Goal: Contribute content: Contribute content

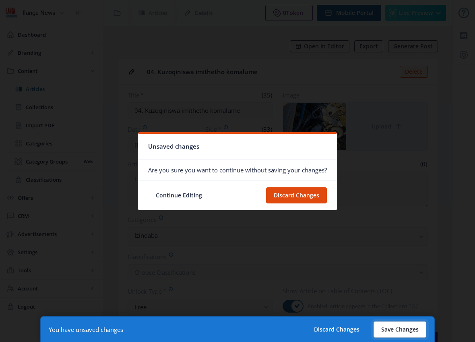
click at [411, 328] on button "Save Changes" at bounding box center [400, 329] width 53 height 16
click at [406, 321] on button "Save Changes" at bounding box center [400, 329] width 53 height 16
click at [404, 325] on button "Save Changes" at bounding box center [400, 329] width 53 height 16
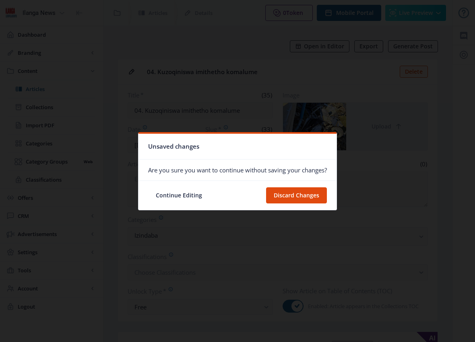
click at [404, 325] on div at bounding box center [237, 171] width 475 height 342
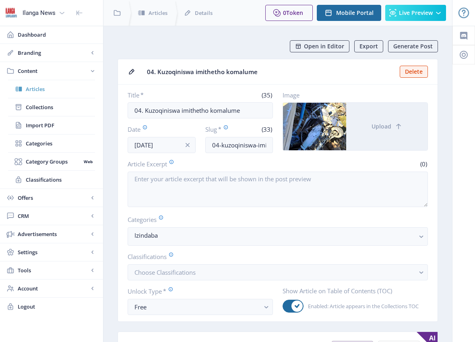
click at [37, 92] on span "Articles" at bounding box center [60, 89] width 69 height 8
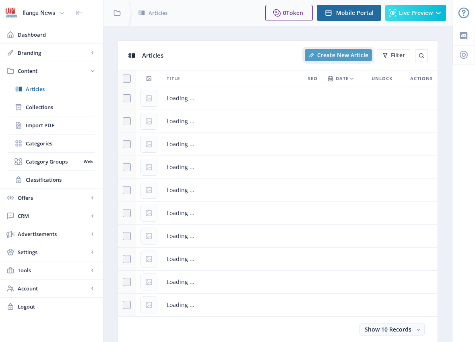
click at [350, 56] on span "Create New Article" at bounding box center [342, 55] width 51 height 6
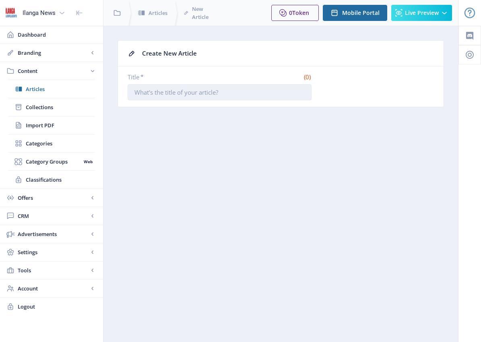
click at [199, 92] on input "Title *" at bounding box center [220, 92] width 184 height 16
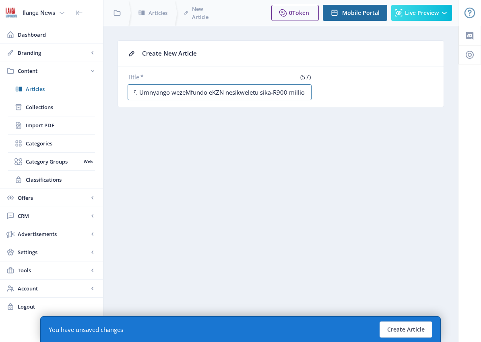
scroll to position [0, 9]
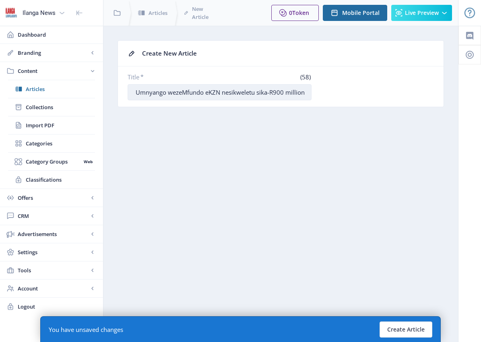
click at [144, 93] on input "07. Umnyango wezeMfundo eKZN nesikweletu sika-R900 million" at bounding box center [220, 92] width 184 height 16
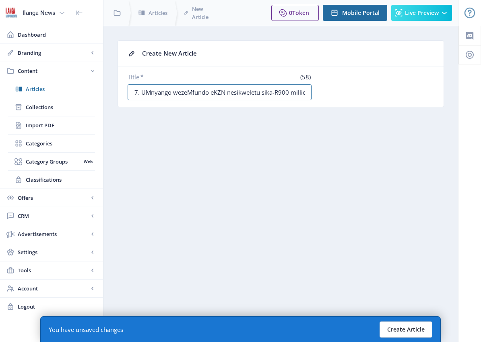
type input "07. UMnyango wezeMfundo eKZN nesikweletu sika-R900 million"
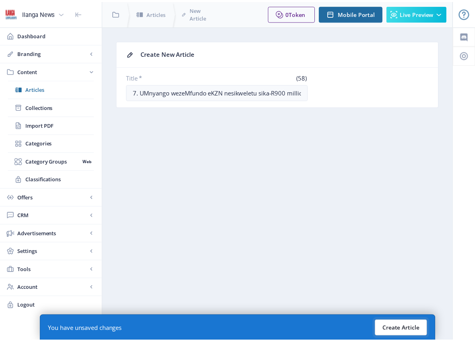
scroll to position [0, 0]
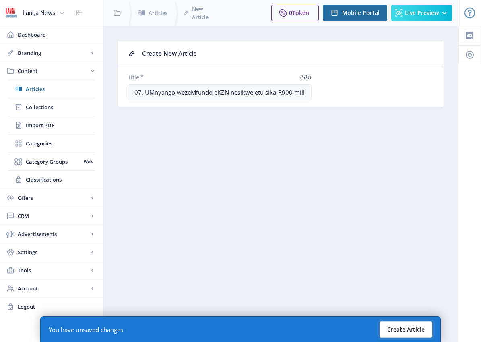
click at [404, 328] on button "Create Article" at bounding box center [406, 329] width 53 height 16
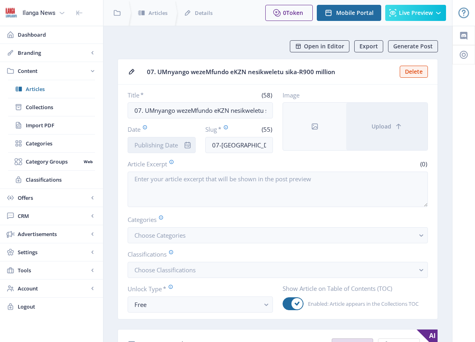
click at [149, 142] on input "Date" at bounding box center [162, 145] width 68 height 16
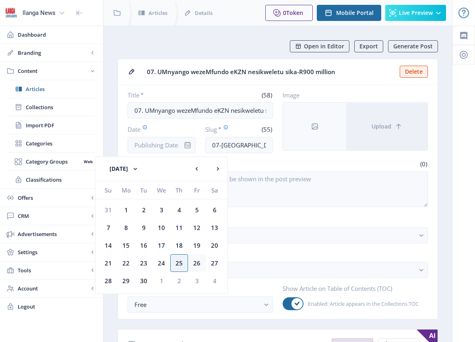
click at [197, 261] on div "26" at bounding box center [197, 263] width 18 height 18
type input "[DATE]"
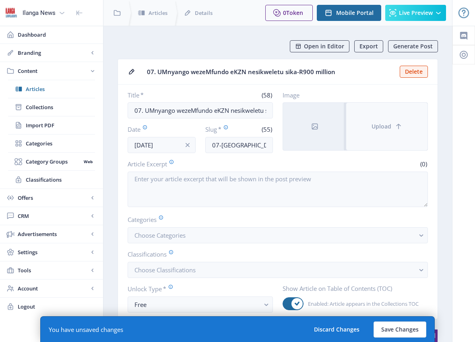
click at [364, 129] on button "Upload" at bounding box center [386, 127] width 81 height 48
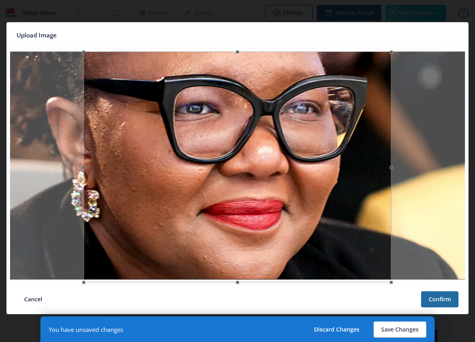
click at [38, 300] on button "Cancel" at bounding box center [33, 299] width 33 height 16
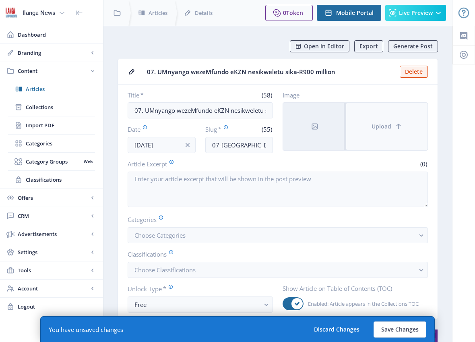
click at [375, 141] on button "Upload" at bounding box center [386, 127] width 81 height 48
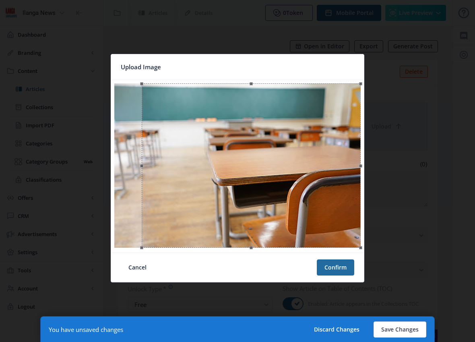
drag, startPoint x: 314, startPoint y: 211, endPoint x: 331, endPoint y: 212, distance: 17.4
click at [331, 212] on div at bounding box center [251, 165] width 219 height 164
click at [340, 268] on button "Confirm" at bounding box center [335, 267] width 37 height 16
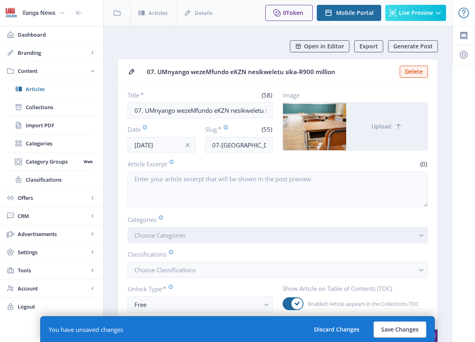
click at [172, 236] on span "Choose Categories" at bounding box center [159, 235] width 51 height 8
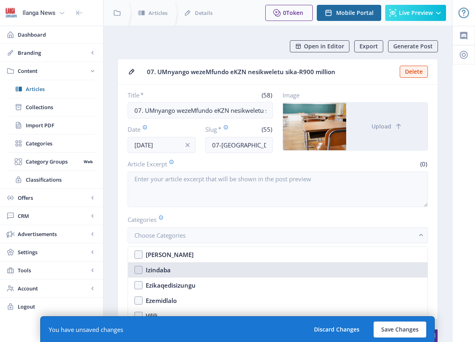
click at [138, 271] on nb-option "Izindaba" at bounding box center [278, 269] width 300 height 15
checkbox input "true"
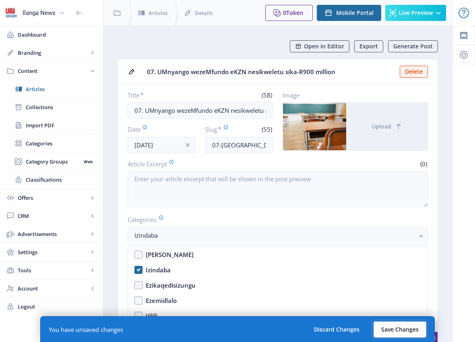
click at [405, 329] on button "Save Changes" at bounding box center [400, 329] width 53 height 16
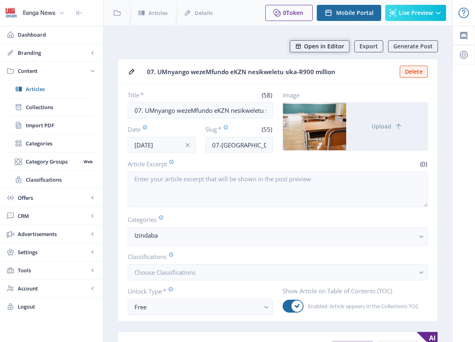
click at [320, 47] on span "Open in Editor" at bounding box center [324, 46] width 40 height 6
